Goal: Information Seeking & Learning: Learn about a topic

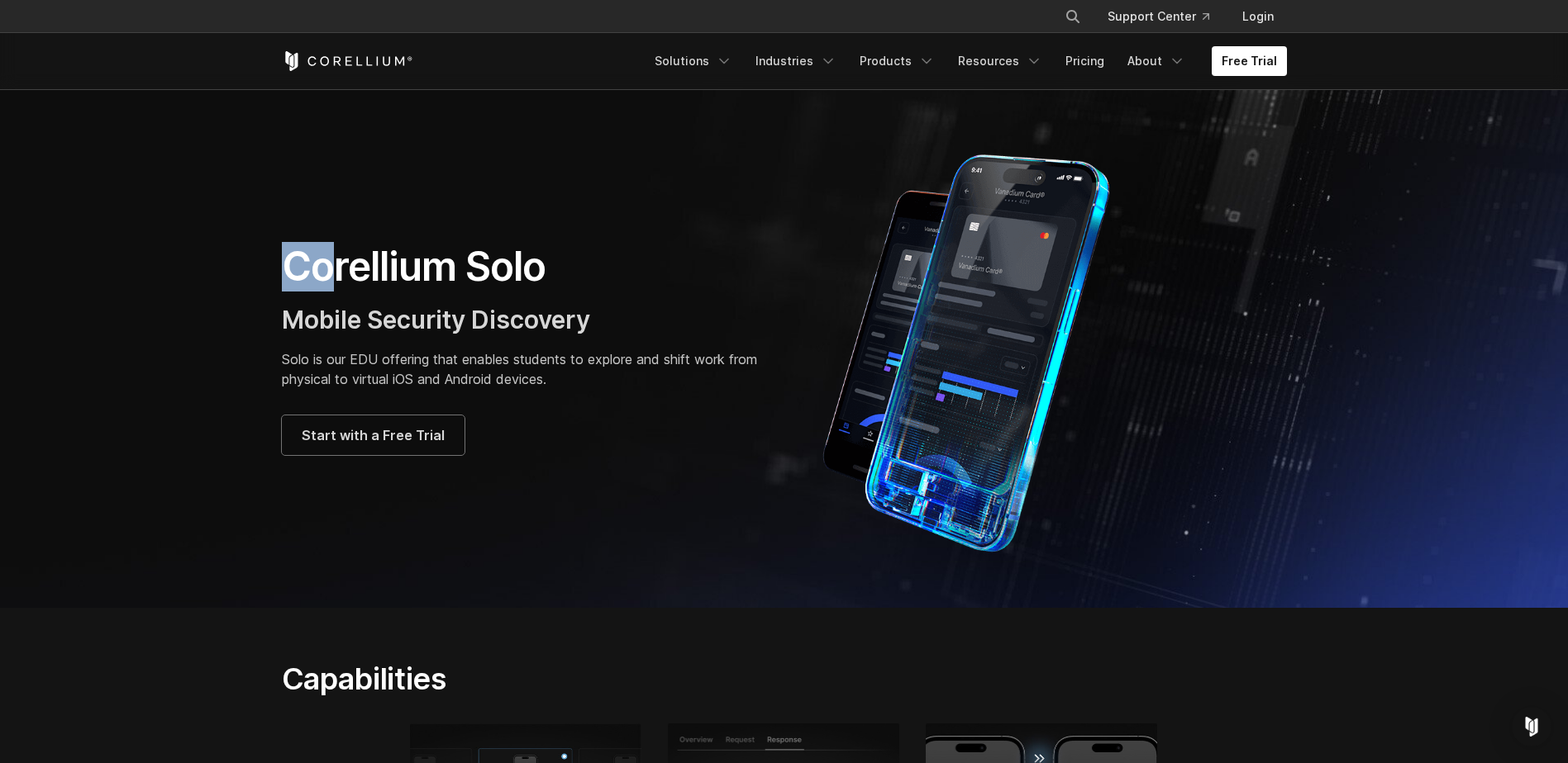
drag, startPoint x: 278, startPoint y: 265, endPoint x: 334, endPoint y: 264, distance: 56.0
click at [334, 264] on div "Corellium Solo Mobile Security Discovery Solo is our EDU offering that enables …" at bounding box center [524, 348] width 519 height 213
drag, startPoint x: 334, startPoint y: 264, endPoint x: 288, endPoint y: 305, distance: 61.6
click at [288, 305] on span "Mobile Security Discovery" at bounding box center [436, 319] width 308 height 30
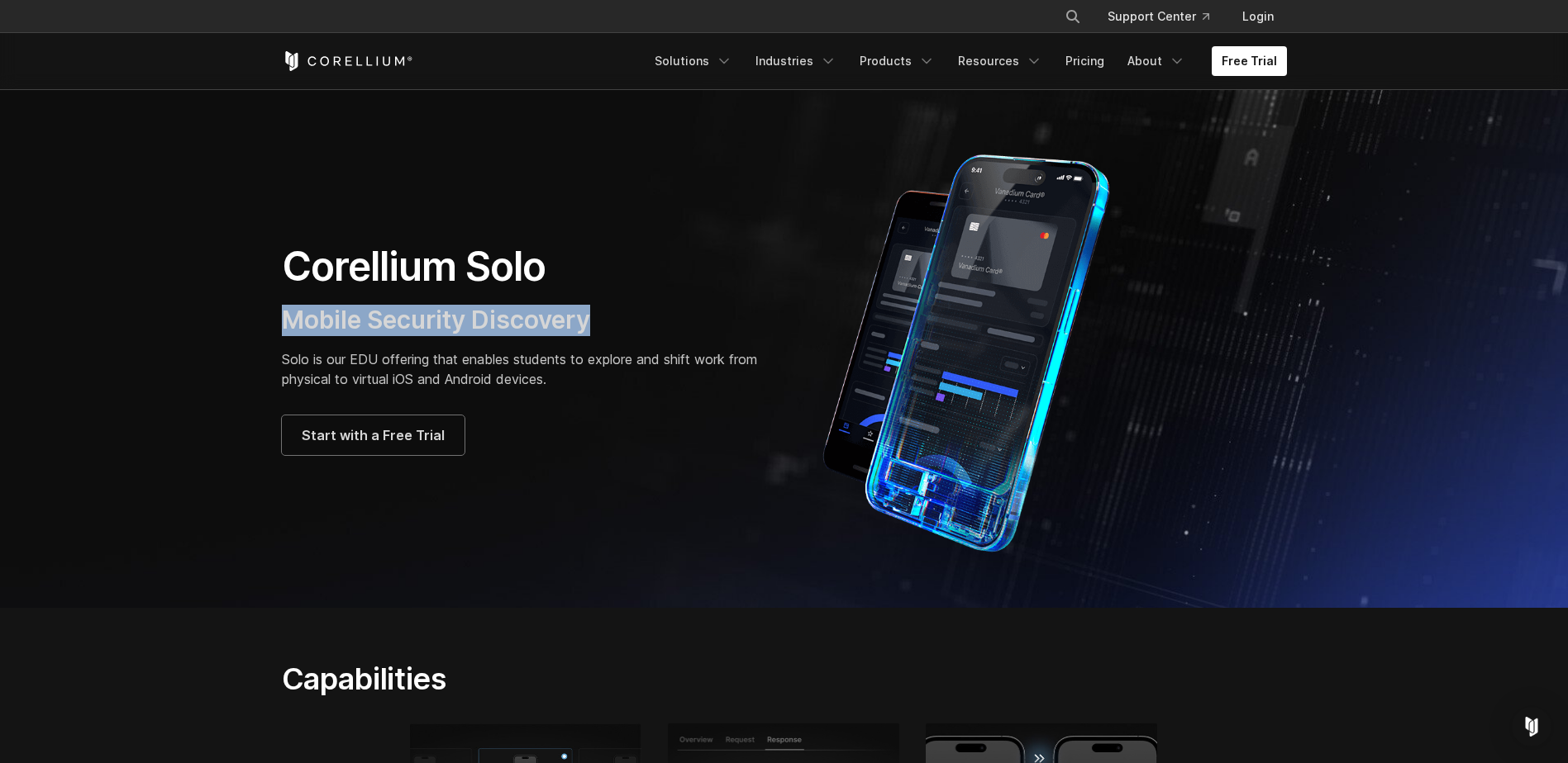
drag, startPoint x: 284, startPoint y: 309, endPoint x: 601, endPoint y: 307, distance: 317.0
click at [601, 307] on h3 "Mobile Security Discovery" at bounding box center [524, 320] width 486 height 31
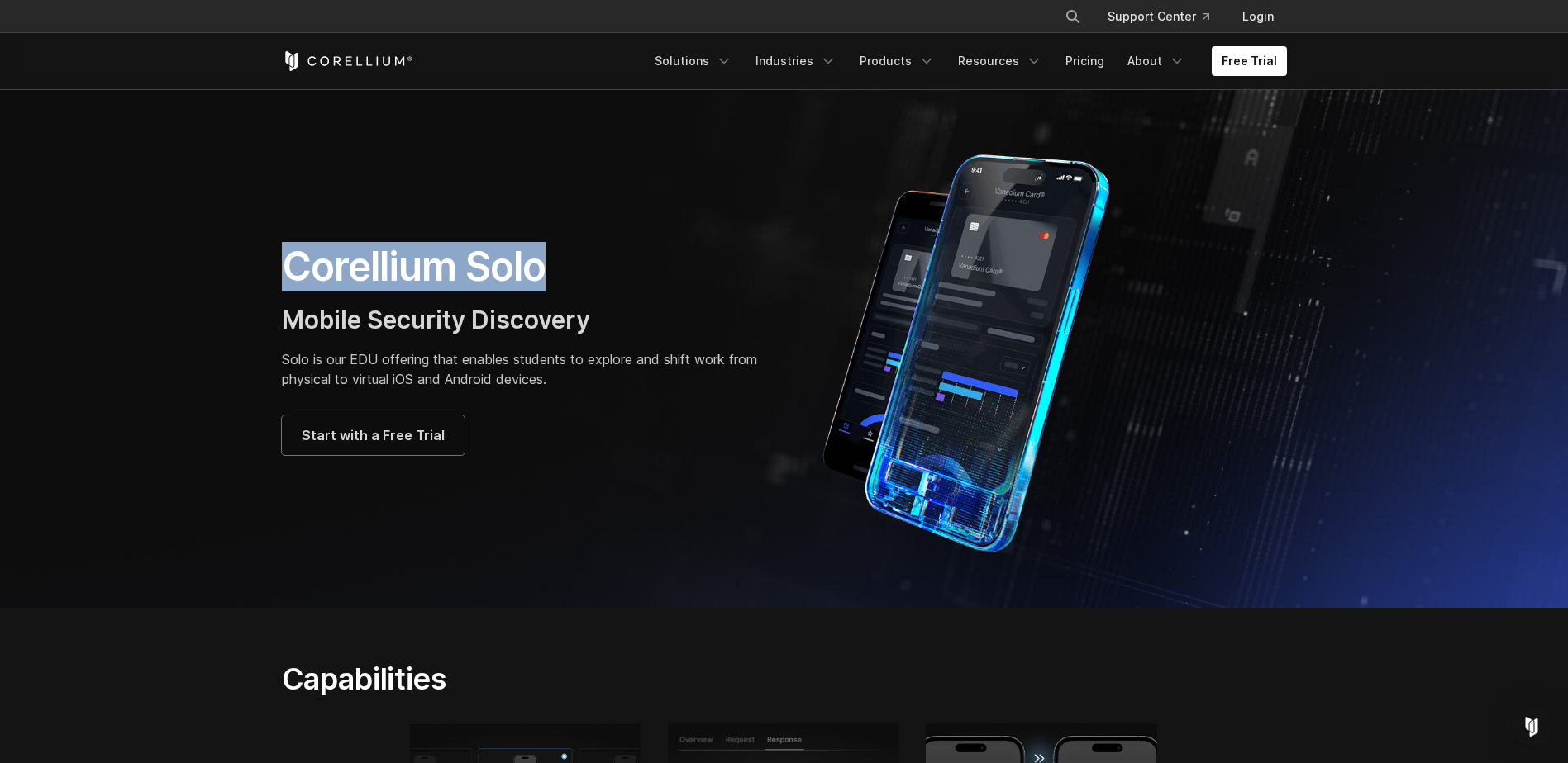
drag, startPoint x: 601, startPoint y: 307, endPoint x: 210, endPoint y: 271, distance: 392.7
click at [210, 271] on section "Corellium Solo Mobile Security Discovery Solo is our EDU offering that enables …" at bounding box center [784, 349] width 1568 height 519
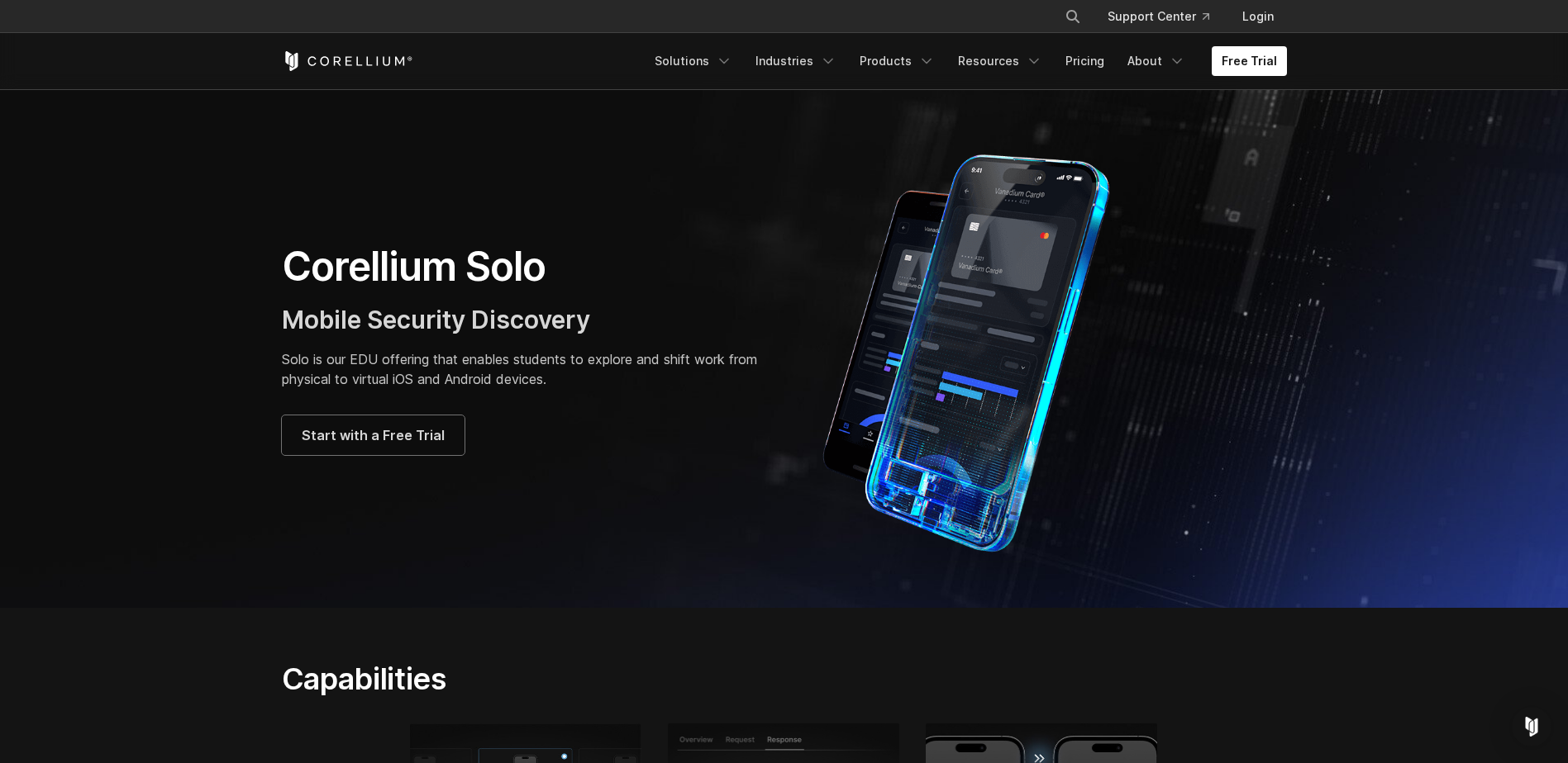
drag, startPoint x: 210, startPoint y: 271, endPoint x: 201, endPoint y: 357, distance: 86.5
click at [201, 357] on section "Corellium Solo Mobile Security Discovery Solo is our EDU offering that enables …" at bounding box center [784, 349] width 1568 height 519
drag, startPoint x: 287, startPoint y: 314, endPoint x: 488, endPoint y: 302, distance: 201.4
click at [488, 302] on div "Corellium Solo Mobile Security Discovery Solo is our EDU offering that enables …" at bounding box center [524, 348] width 486 height 213
drag, startPoint x: 488, startPoint y: 302, endPoint x: 589, endPoint y: 328, distance: 104.3
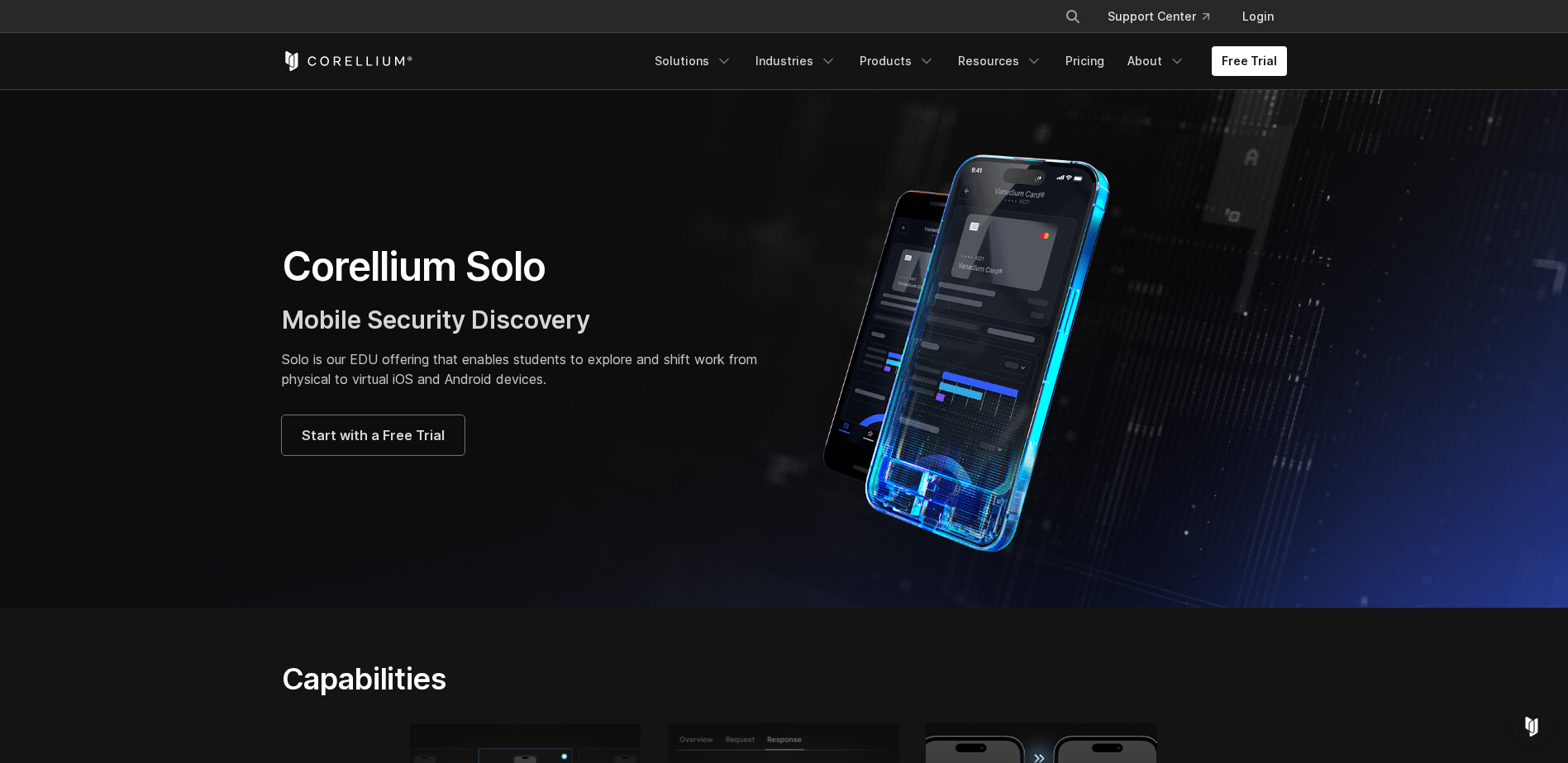
click at [589, 328] on span "Mobile Security Discovery" at bounding box center [436, 319] width 308 height 30
drag, startPoint x: 596, startPoint y: 321, endPoint x: 170, endPoint y: 312, distance: 426.1
click at [170, 312] on section "Corellium Solo Mobile Security Discovery Solo is our EDU offering that enables …" at bounding box center [784, 349] width 1568 height 519
drag, startPoint x: 170, startPoint y: 312, endPoint x: 354, endPoint y: 359, distance: 189.9
click at [354, 359] on p "Solo is our EDU offering that enables students to explore and shift work from p…" at bounding box center [524, 369] width 486 height 40
